Goal: Navigation & Orientation: Find specific page/section

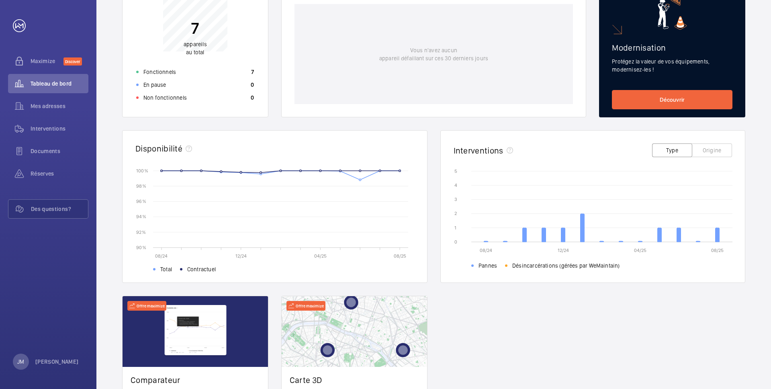
scroll to position [127, 0]
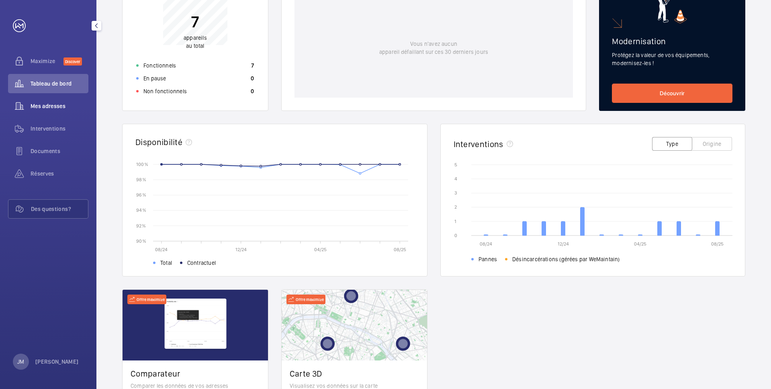
click at [43, 105] on span "Mes adresses" at bounding box center [60, 106] width 58 height 8
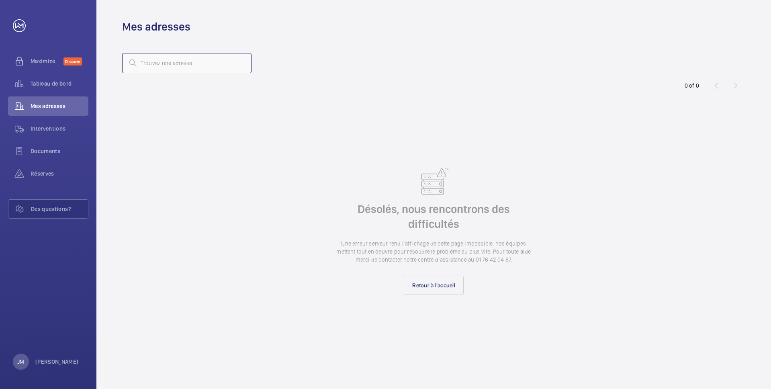
click at [153, 58] on input "text" at bounding box center [186, 63] width 129 height 20
click at [194, 161] on wm-front-async-data-loader "Désolés, nous rencontrons des difficultés Une erreur serveur rend l’affichage d…" at bounding box center [433, 229] width 623 height 279
click at [435, 291] on link "Retour à l'accueil" at bounding box center [434, 284] width 60 height 19
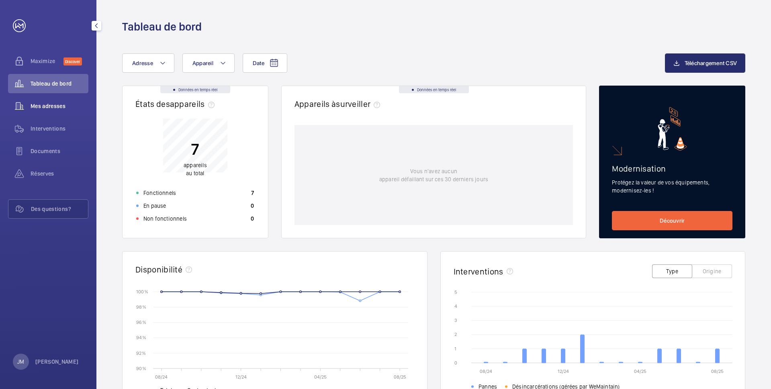
click at [33, 101] on div "Mes adresses" at bounding box center [48, 105] width 80 height 19
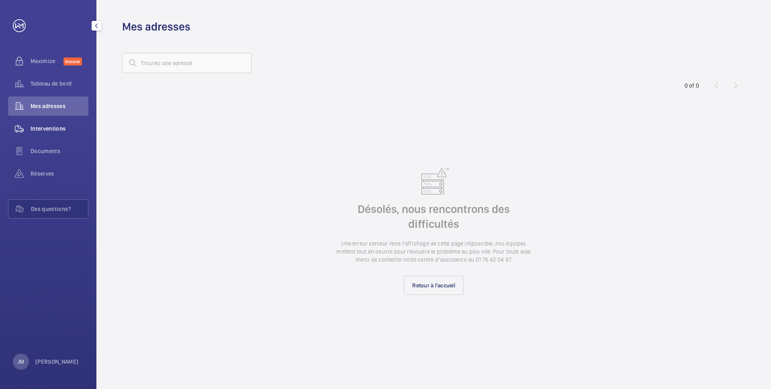
click at [44, 135] on div "Interventions" at bounding box center [48, 128] width 80 height 19
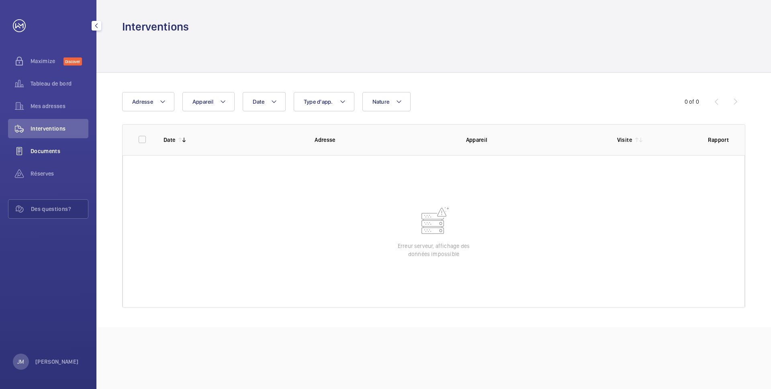
click at [47, 145] on div "Documents" at bounding box center [48, 150] width 80 height 19
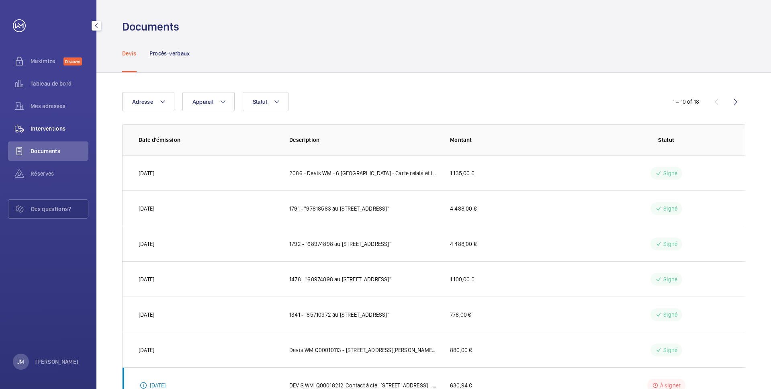
click at [48, 126] on span "Interventions" at bounding box center [60, 128] width 58 height 8
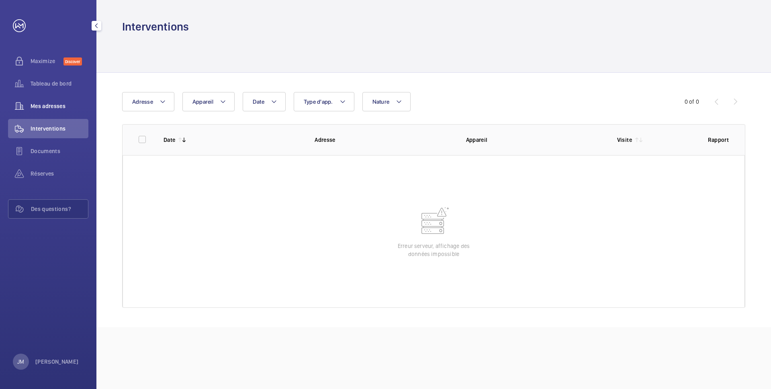
click at [48, 105] on span "Mes adresses" at bounding box center [60, 106] width 58 height 8
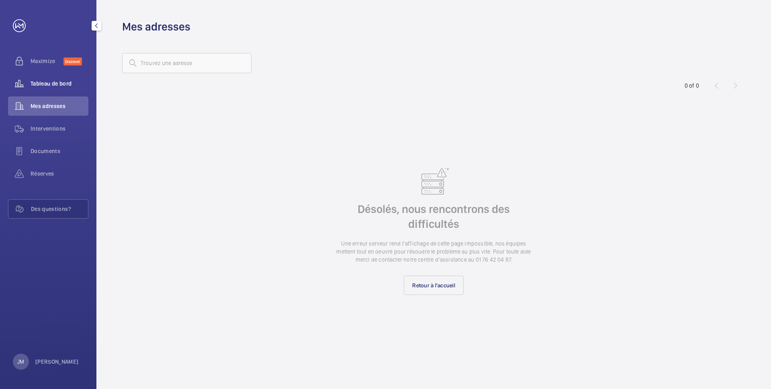
click at [52, 83] on span "Tableau de bord" at bounding box center [60, 84] width 58 height 8
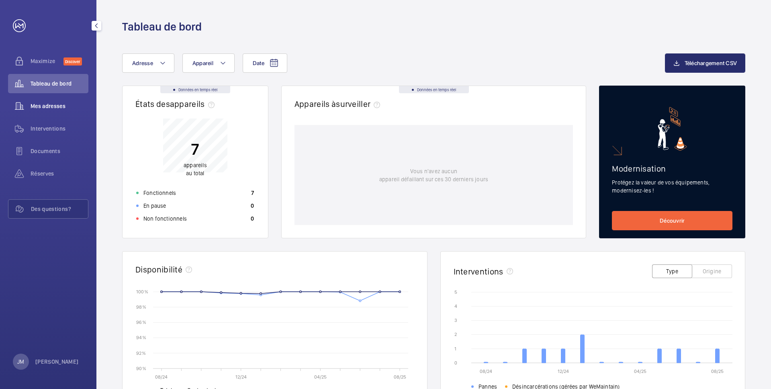
click at [47, 102] on span "Mes adresses" at bounding box center [60, 106] width 58 height 8
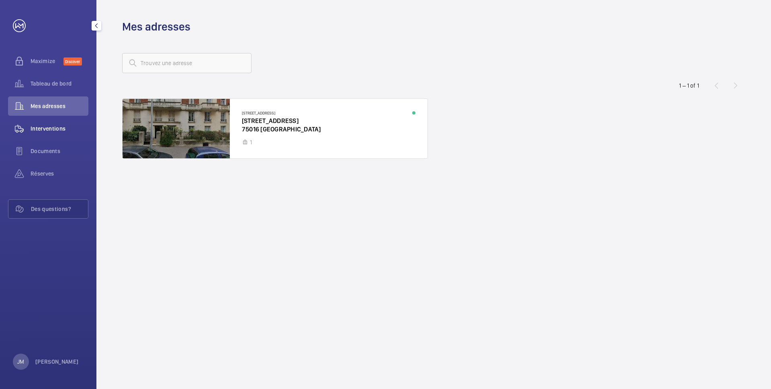
click at [44, 127] on span "Interventions" at bounding box center [60, 128] width 58 height 8
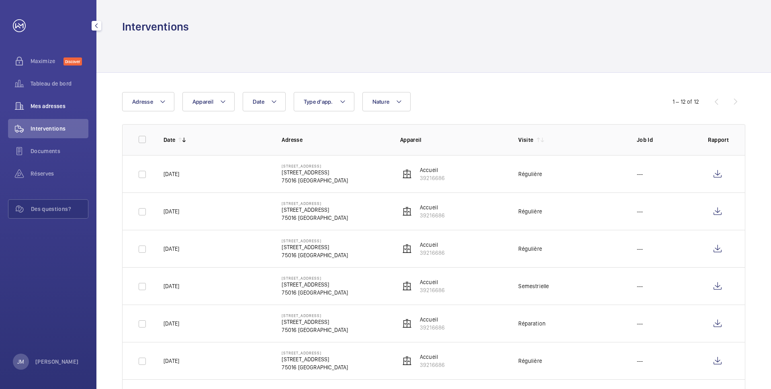
click at [48, 106] on span "Mes adresses" at bounding box center [60, 106] width 58 height 8
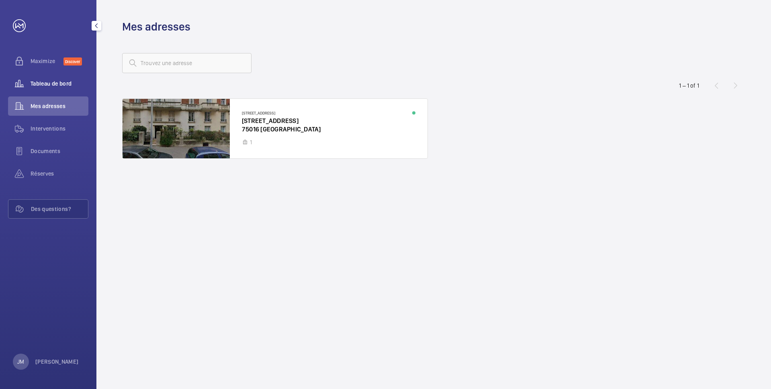
click at [57, 84] on span "Tableau de bord" at bounding box center [60, 84] width 58 height 8
